Goal: Information Seeking & Learning: Learn about a topic

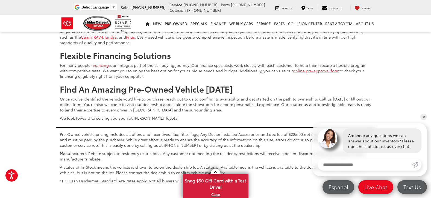
scroll to position [2185, 0]
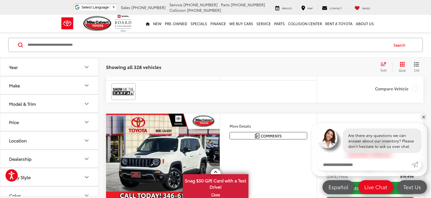
scroll to position [1293, 0]
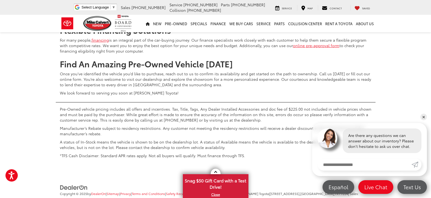
scroll to position [2160, 0]
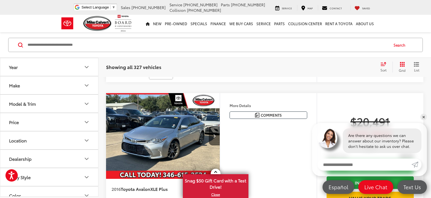
scroll to position [1484, 0]
